Goal: Information Seeking & Learning: Learn about a topic

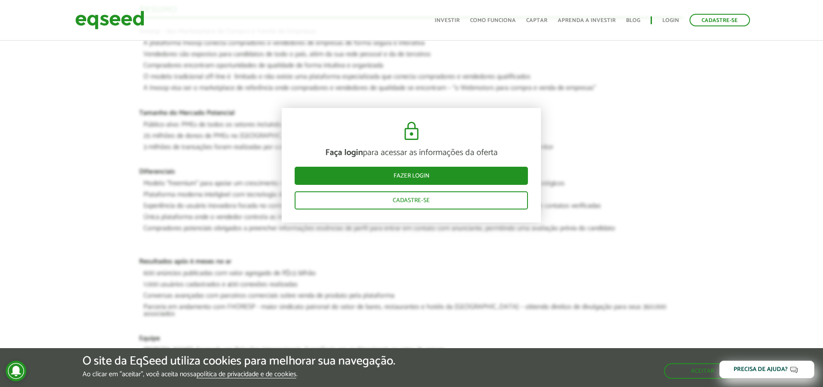
scroll to position [778, 0]
click at [113, 14] on img at bounding box center [109, 20] width 69 height 23
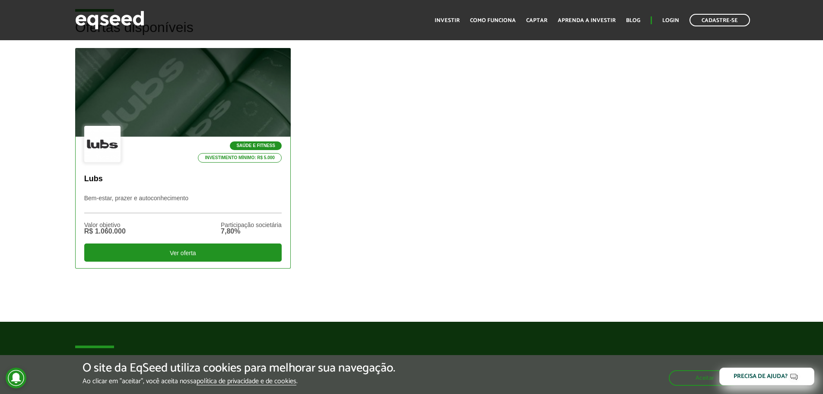
scroll to position [259, 0]
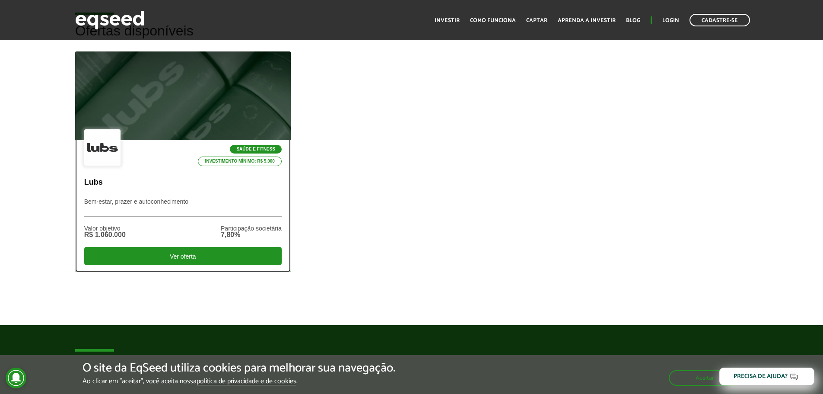
click at [174, 123] on div at bounding box center [183, 96] width 259 height 106
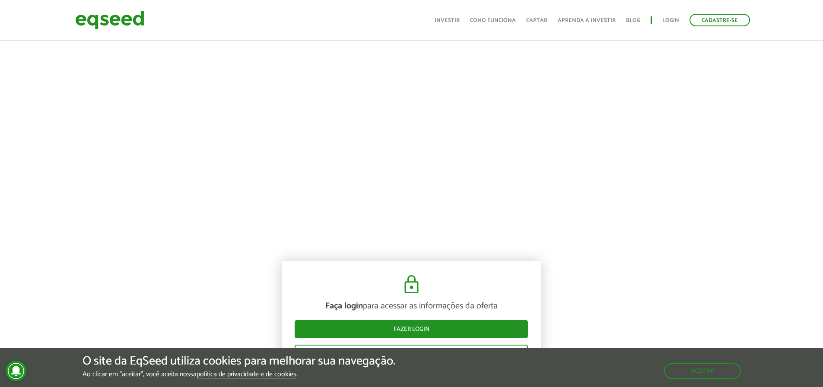
scroll to position [562, 0]
